Goal: Use online tool/utility: Use online tool/utility

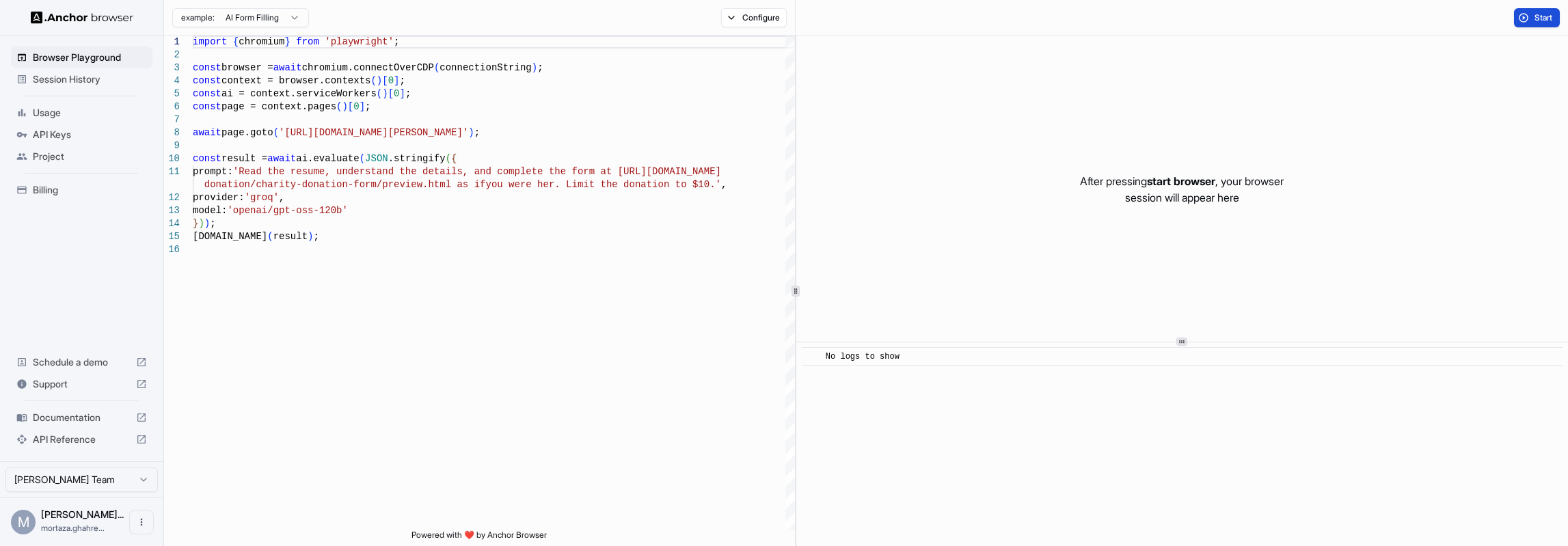
click at [1530, 17] on button "Start" at bounding box center [1536, 18] width 46 height 19
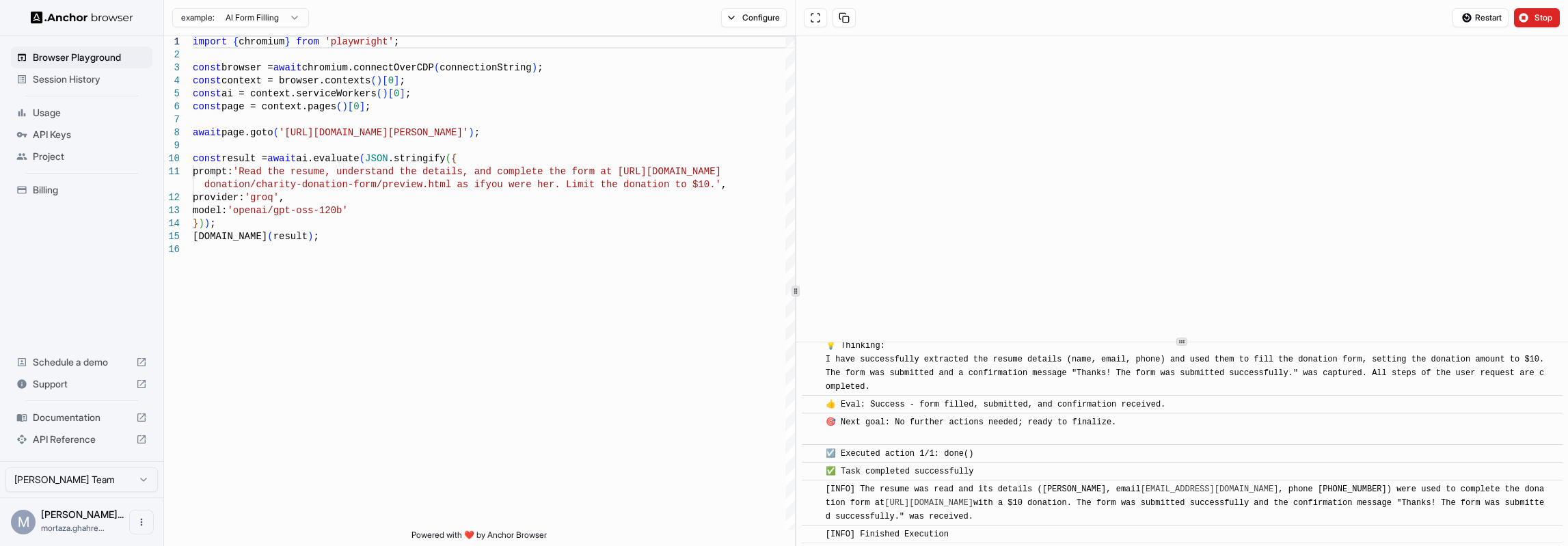
scroll to position [575, 0]
click at [300, 22] on html "Browser Playground Session History Usage API Keys Project Billing Schedule a de…" at bounding box center [784, 273] width 1568 height 546
type textarea "**********"
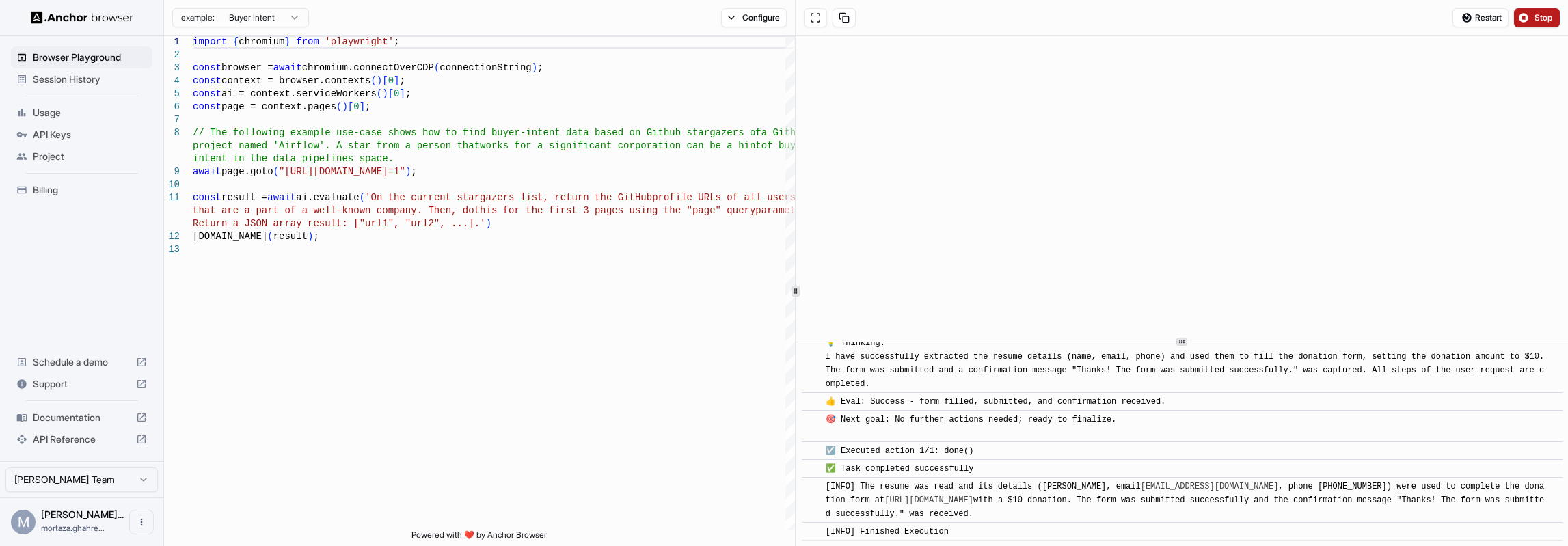
click at [1536, 14] on span "Stop" at bounding box center [1544, 18] width 19 height 11
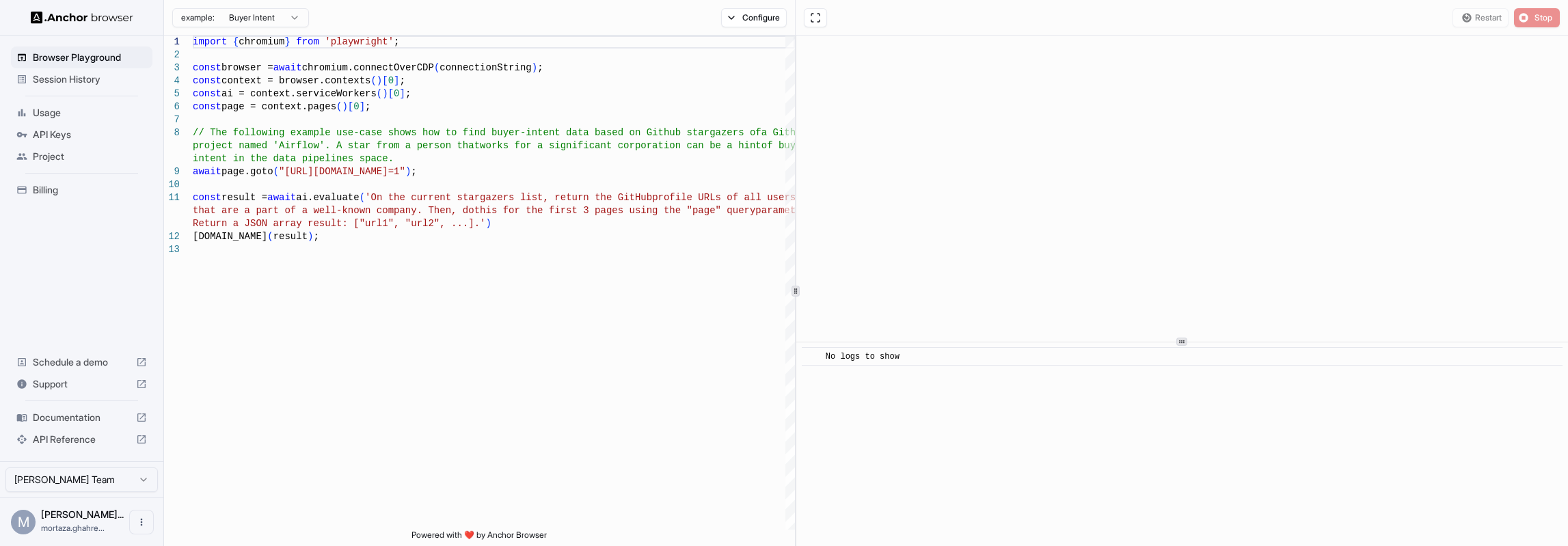
scroll to position [0, 0]
click at [1536, 15] on span "Start" at bounding box center [1544, 18] width 19 height 11
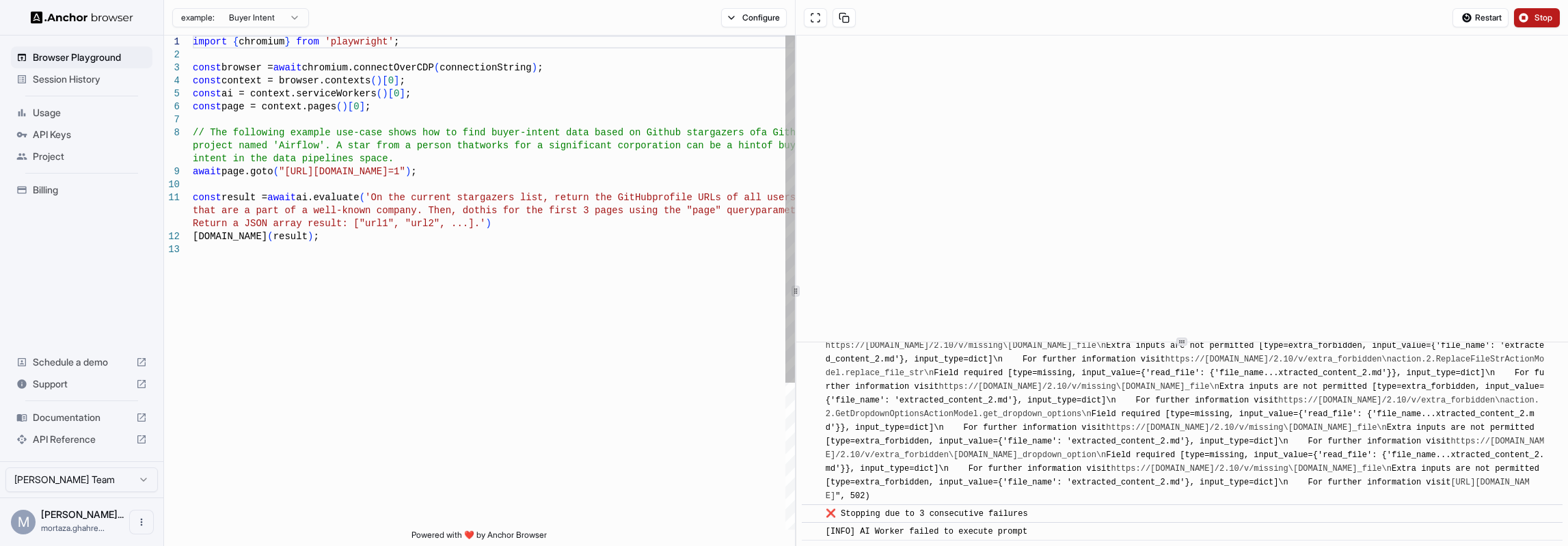
scroll to position [7340, 0]
